Goal: Transaction & Acquisition: Purchase product/service

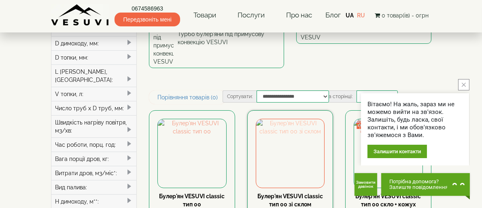
scroll to position [162, 0]
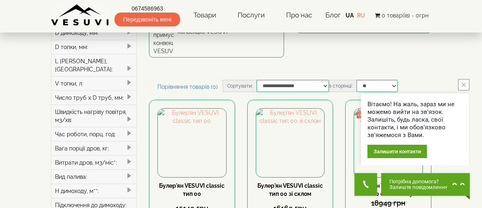
click at [465, 83] on icon "close button" at bounding box center [464, 85] width 4 height 4
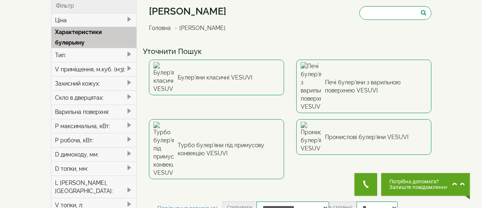
scroll to position [0, 0]
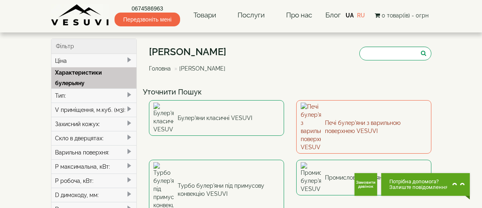
click at [366, 106] on link "Печі булер'яни з варильною поверхнею VESUVI" at bounding box center [363, 126] width 135 height 53
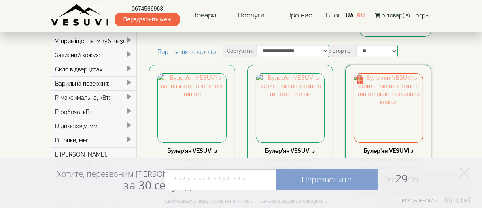
scroll to position [81, 0]
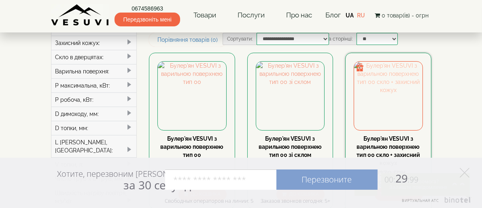
click at [409, 61] on img at bounding box center [388, 95] width 68 height 68
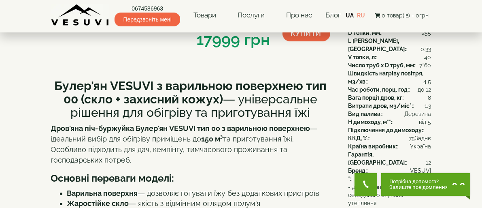
scroll to position [162, 0]
